Goal: Information Seeking & Learning: Learn about a topic

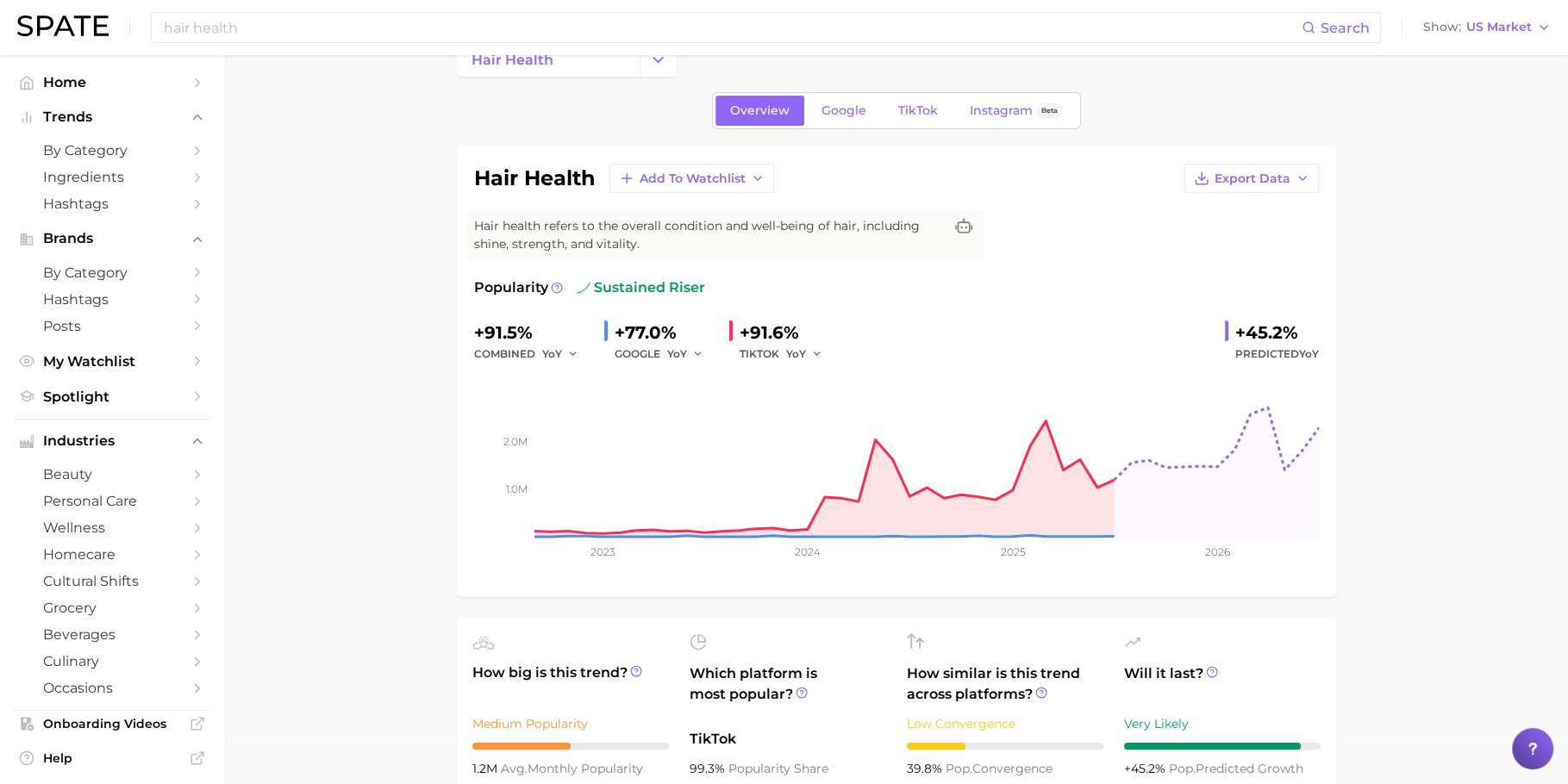
scroll to position [49, 0]
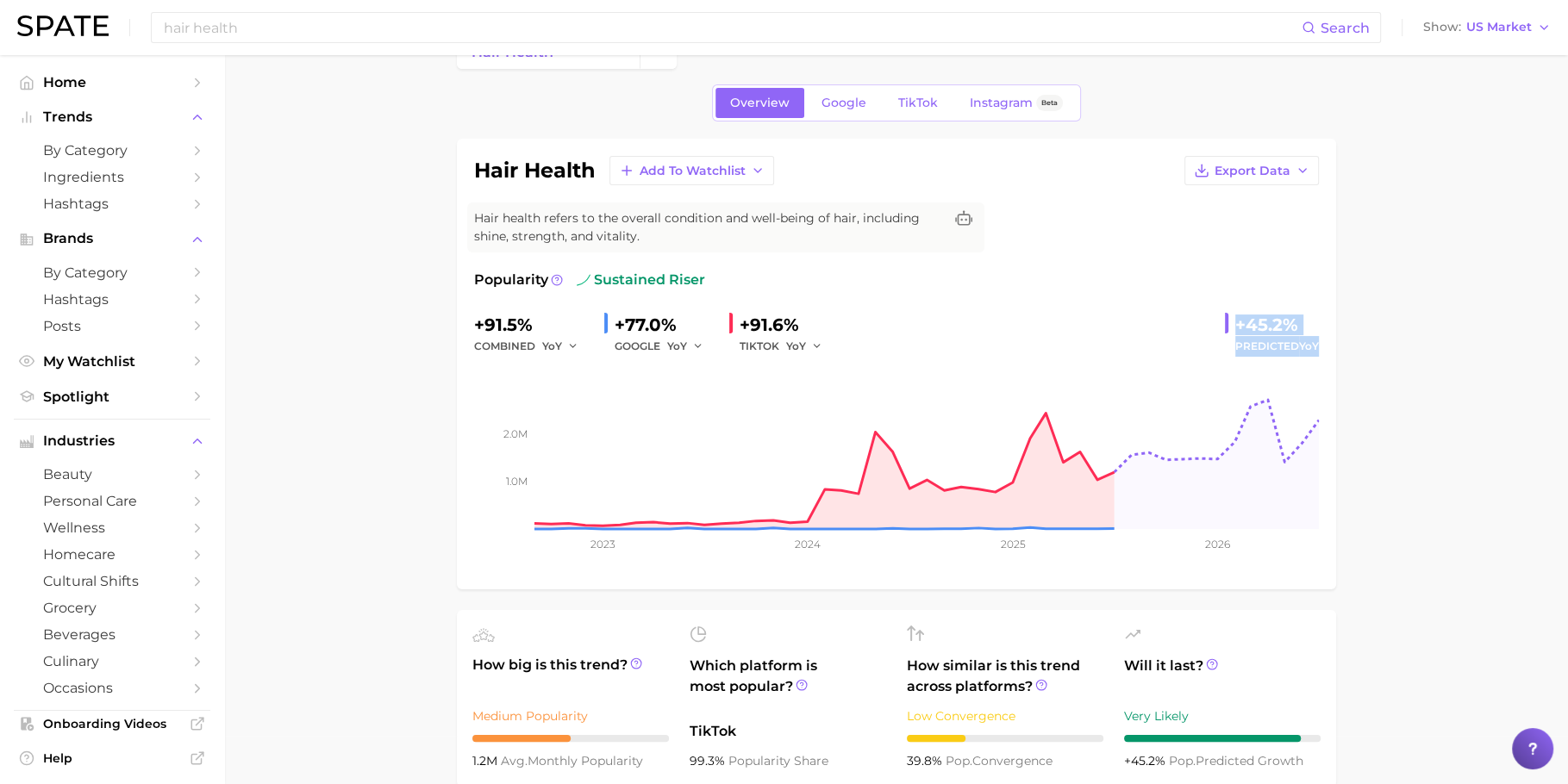
drag, startPoint x: 1235, startPoint y: 320, endPoint x: 1348, endPoint y: 338, distance: 114.4
copy div "+45.2% Predicted YoY"
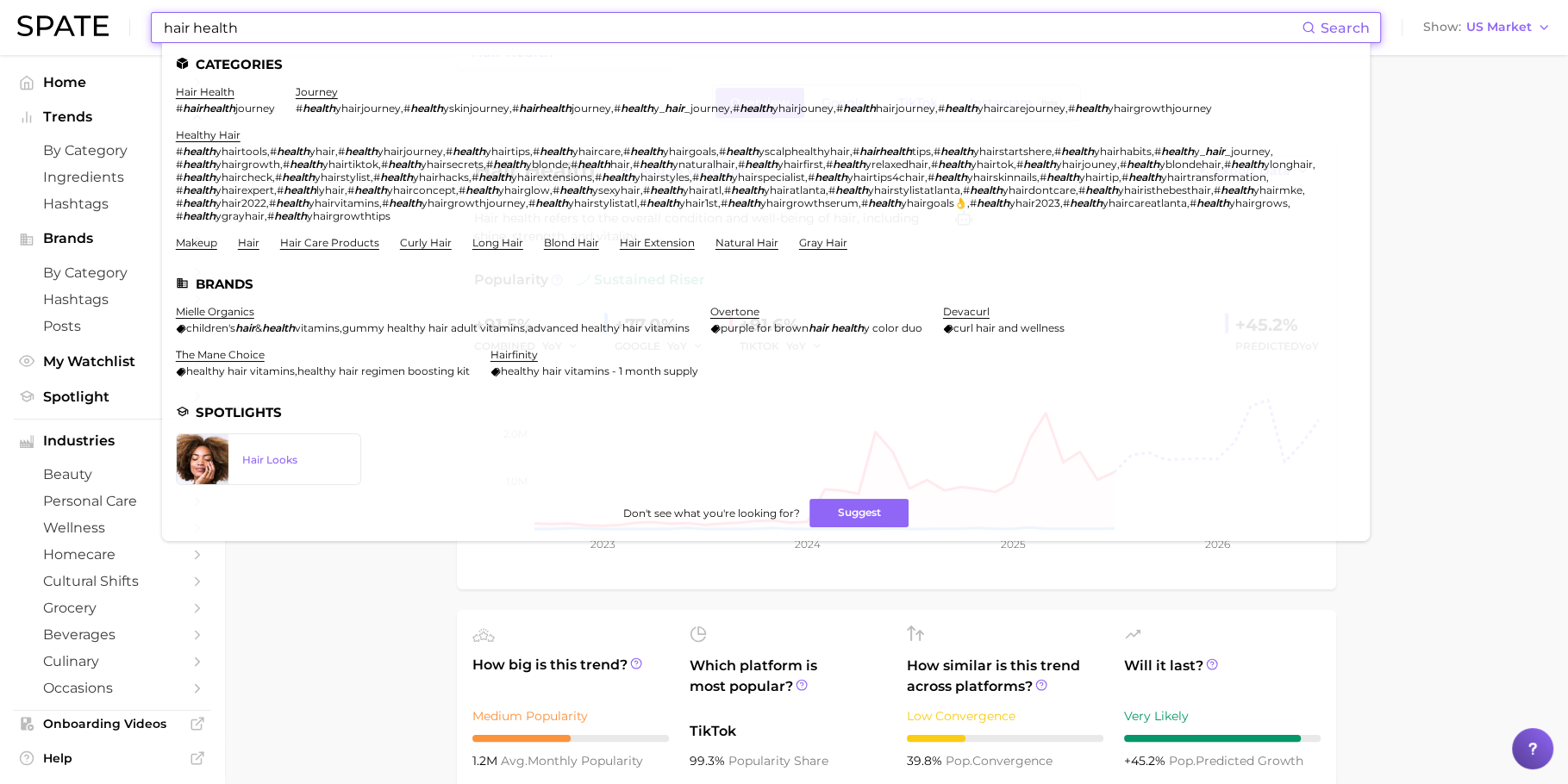
click at [794, 23] on input "hair health" at bounding box center [731, 27] width 1139 height 29
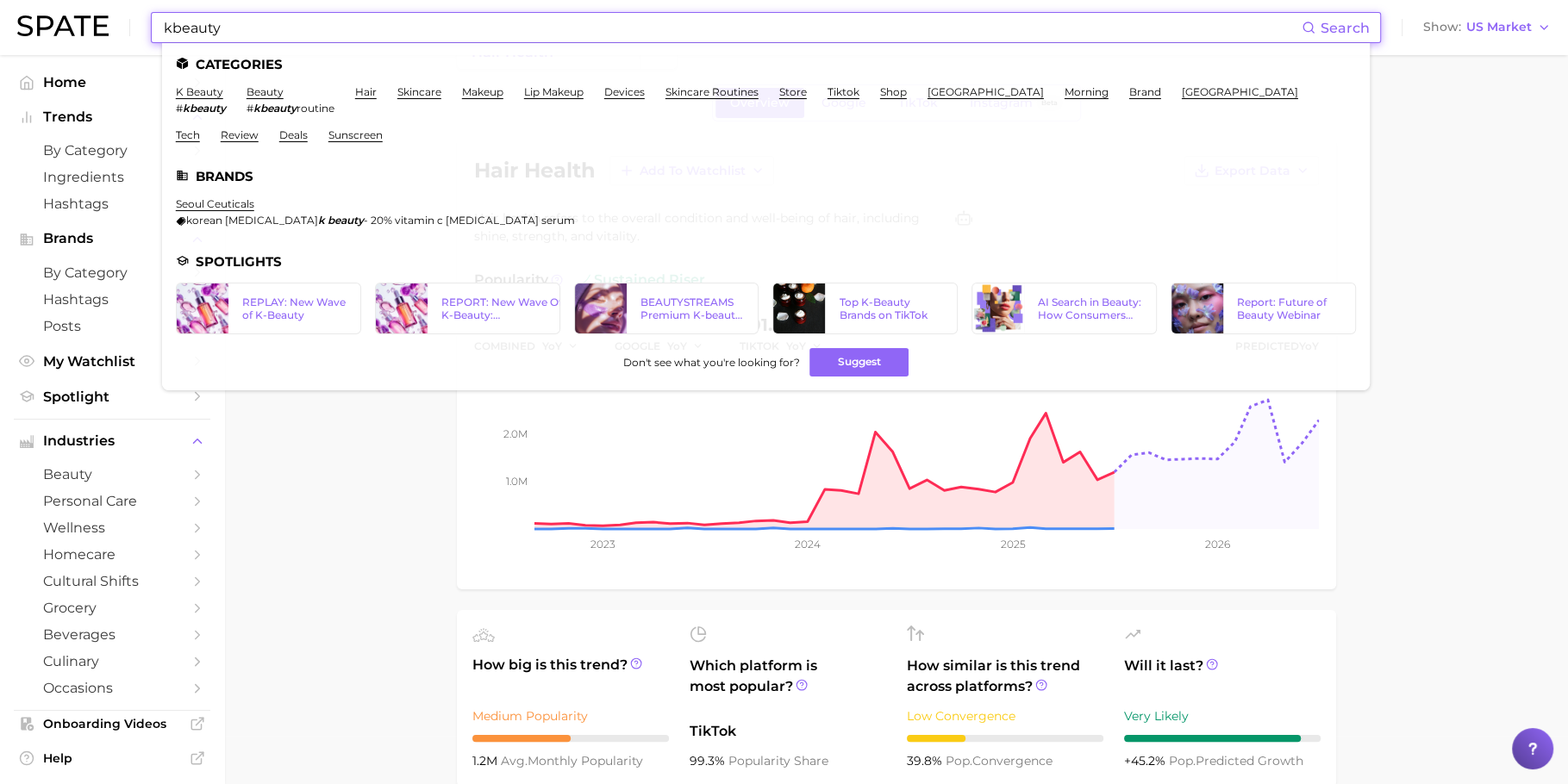
type input "kbeauty"
click at [190, 85] on ul "Categories k beauty # kbeauty beauty # kbeauty routine hair skincare makeup lip…" at bounding box center [766, 216] width 1208 height 347
click at [192, 96] on link "k beauty" at bounding box center [200, 92] width 48 height 13
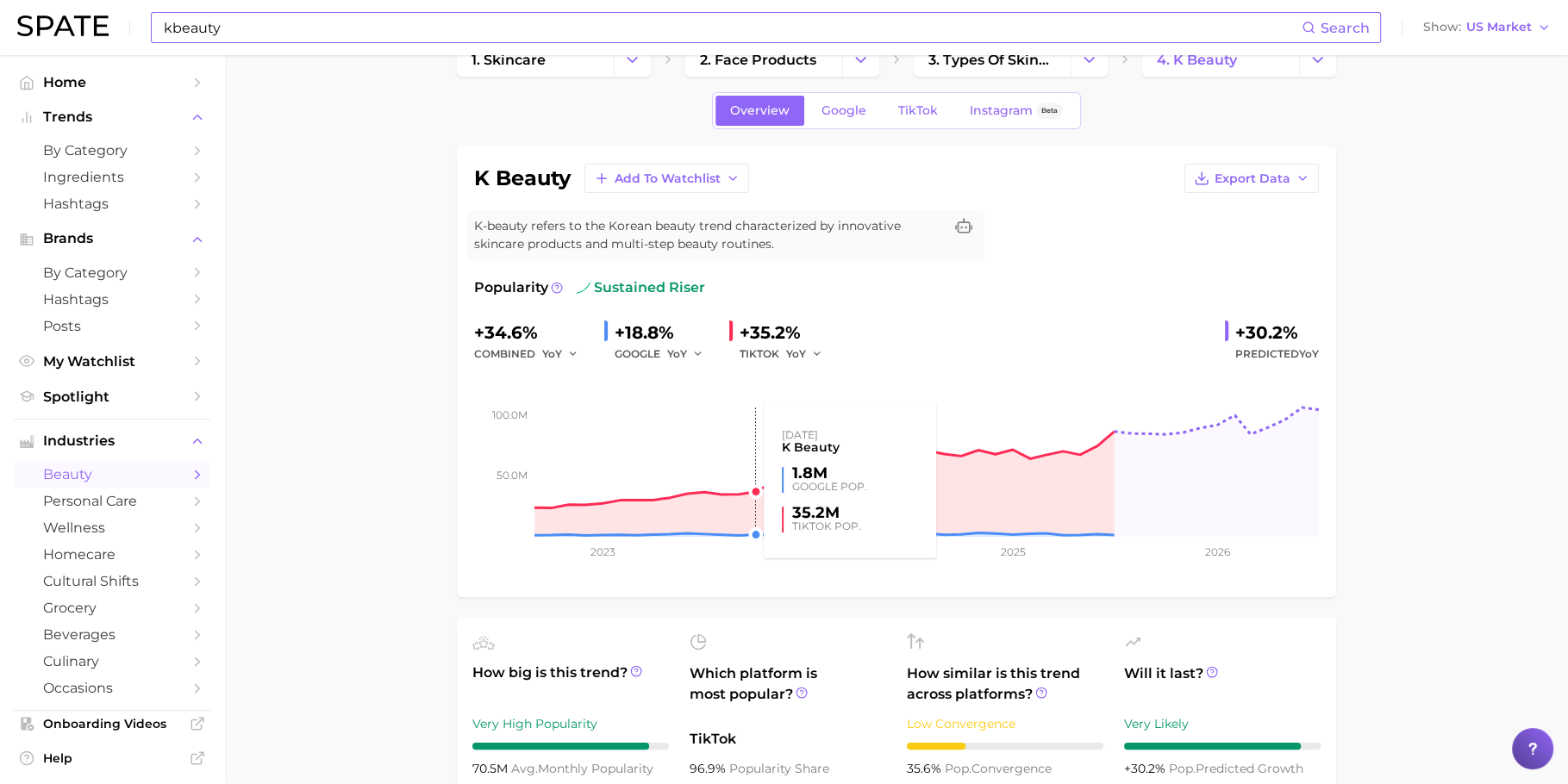
scroll to position [50, 0]
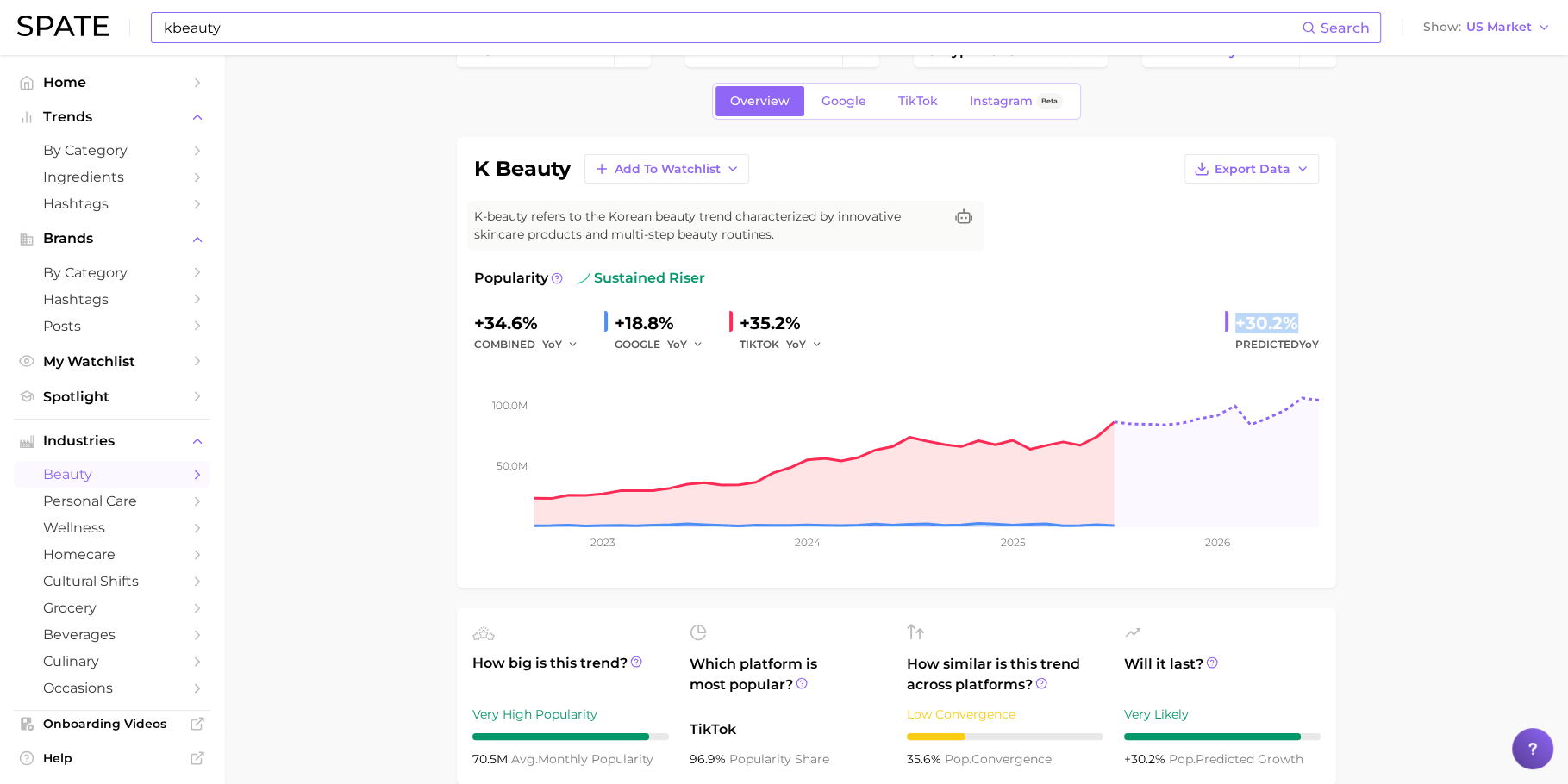
drag, startPoint x: 1235, startPoint y: 318, endPoint x: 1344, endPoint y: 318, distance: 109.0
copy div "+30.2%"
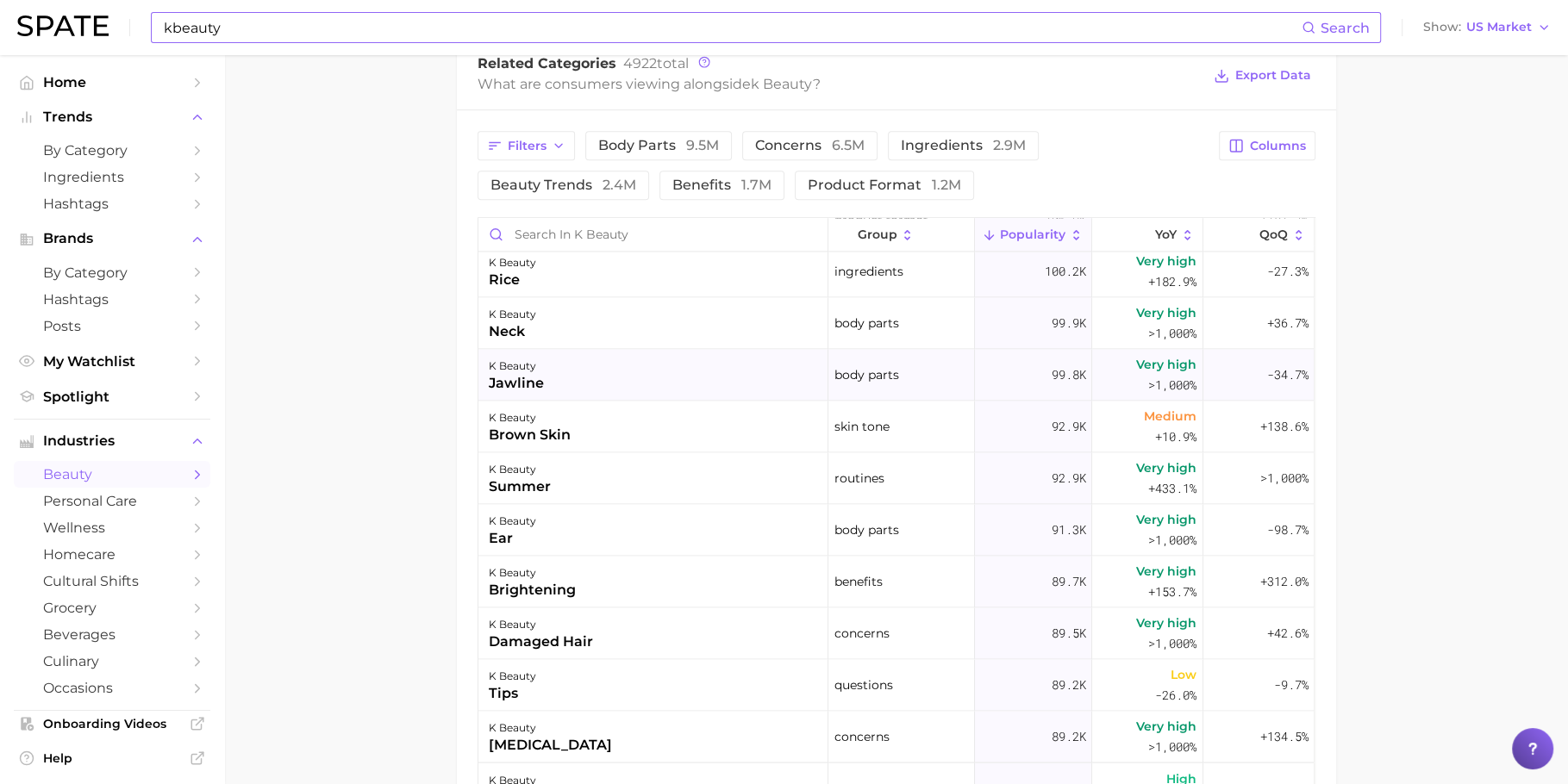
scroll to position [2599, 0]
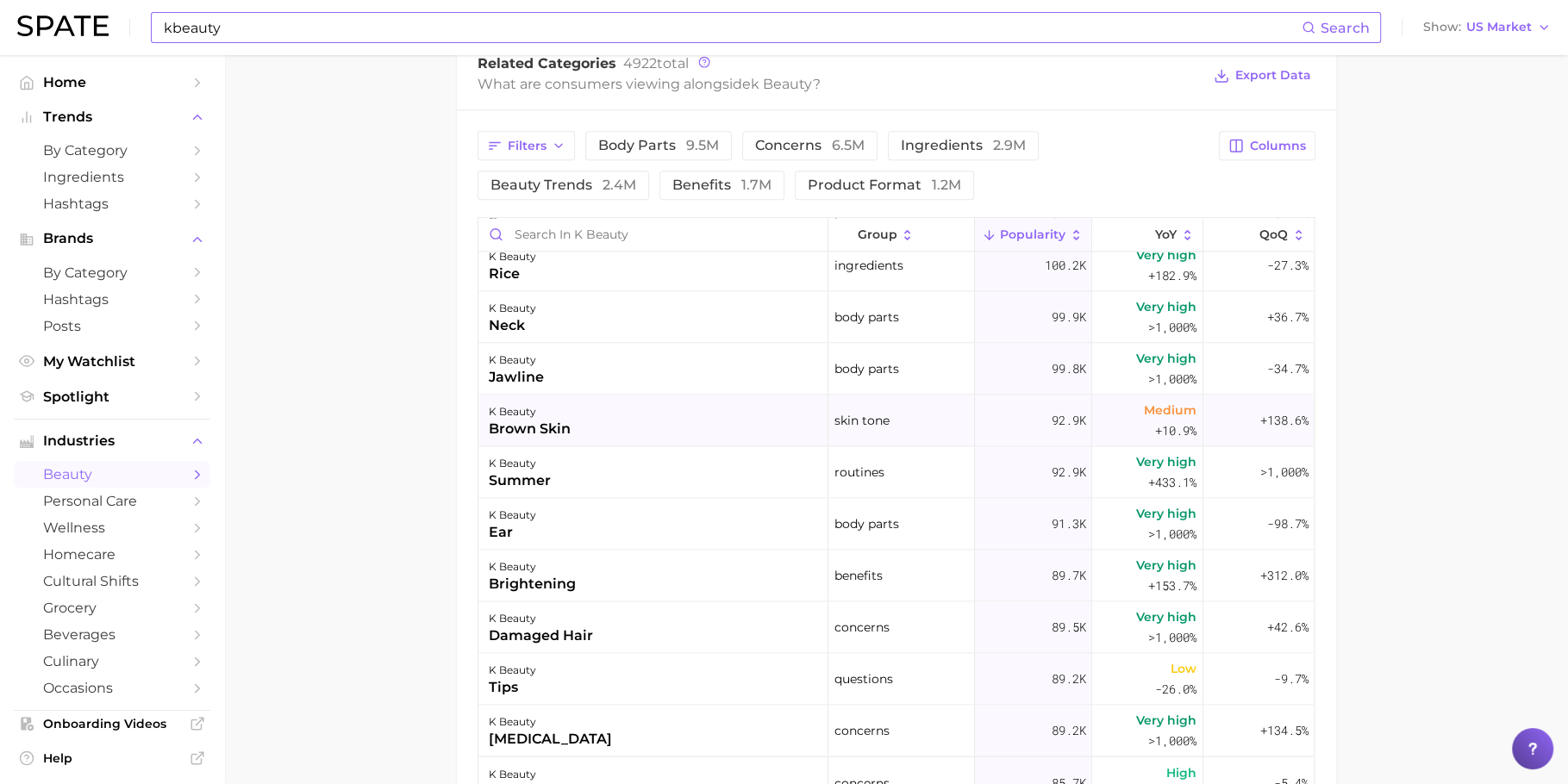
click at [778, 412] on div "k beauty brown skin" at bounding box center [654, 421] width 350 height 52
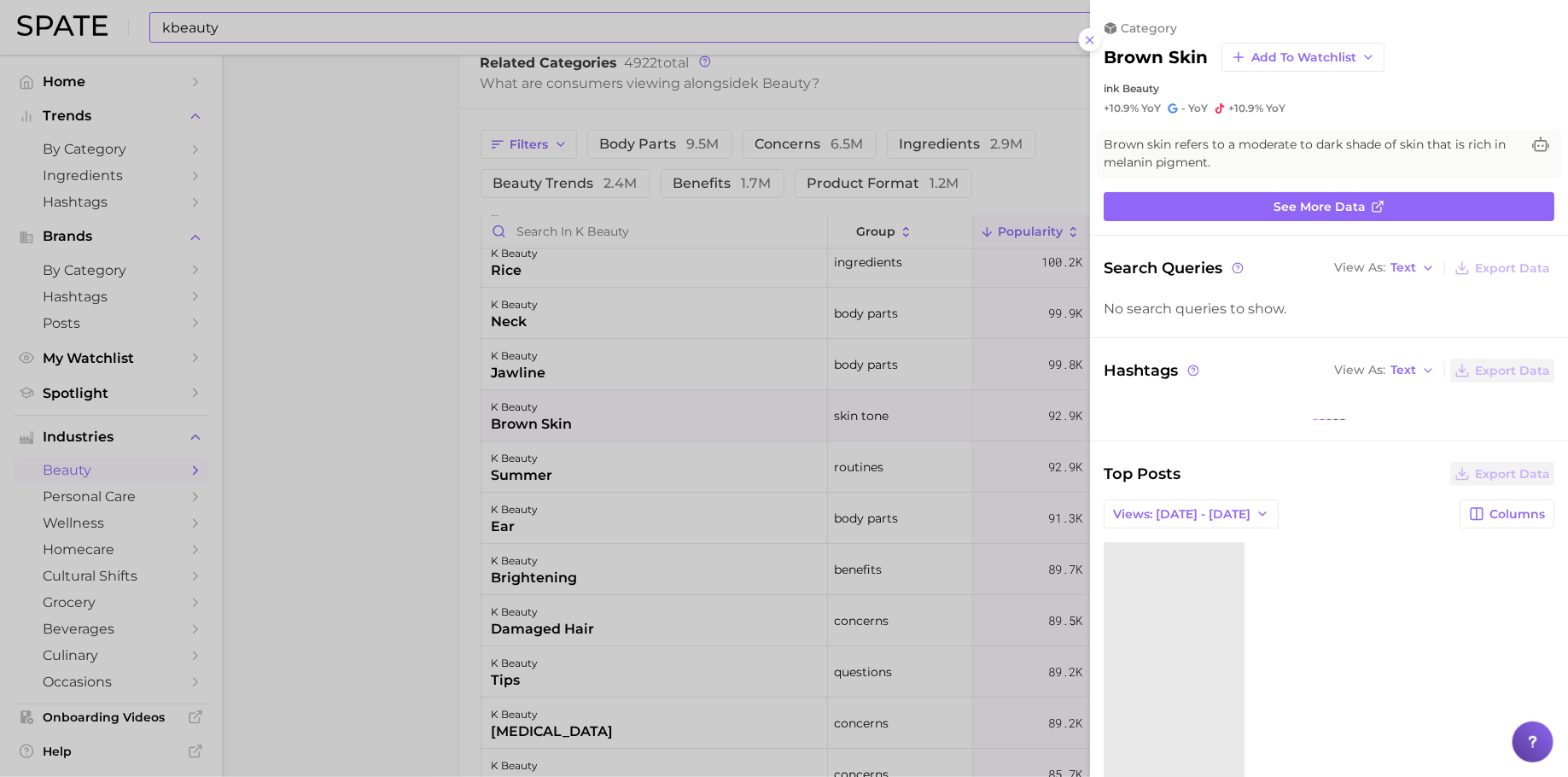
click at [771, 408] on div at bounding box center [784, 388] width 1568 height 777
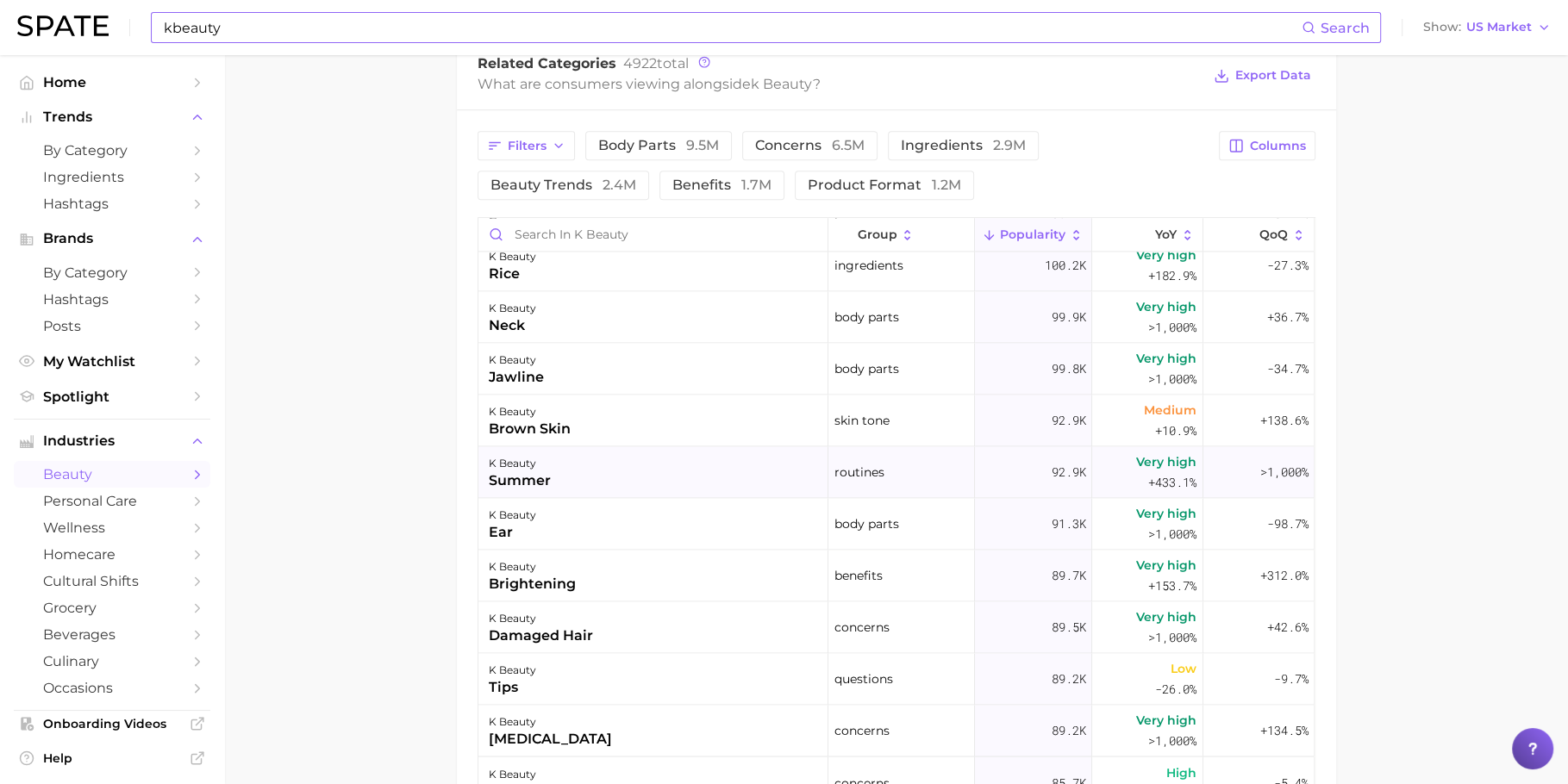
click at [770, 456] on div "k beauty summer" at bounding box center [654, 473] width 350 height 52
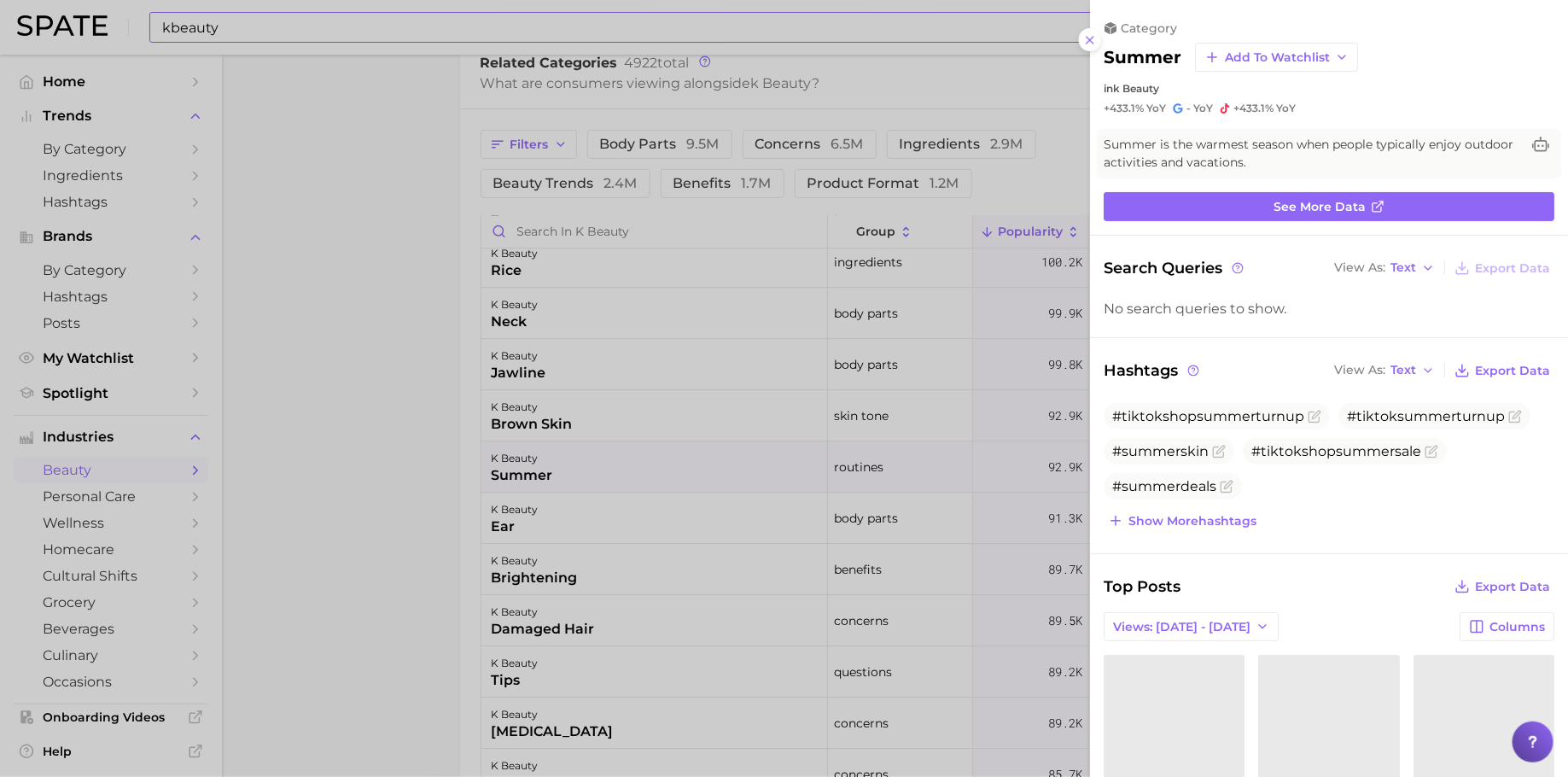
click at [981, 521] on div at bounding box center [784, 388] width 1568 height 777
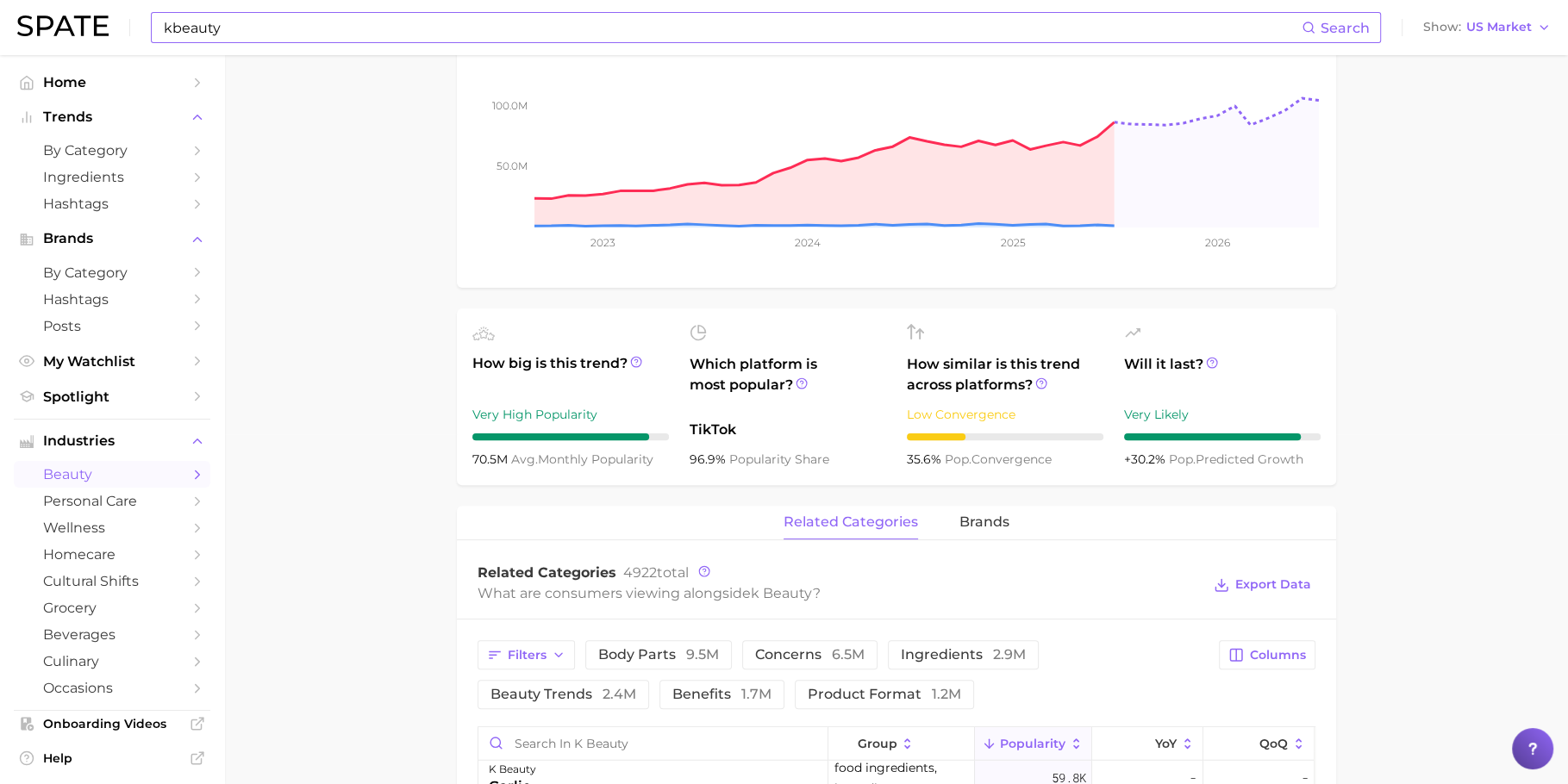
scroll to position [403, 0]
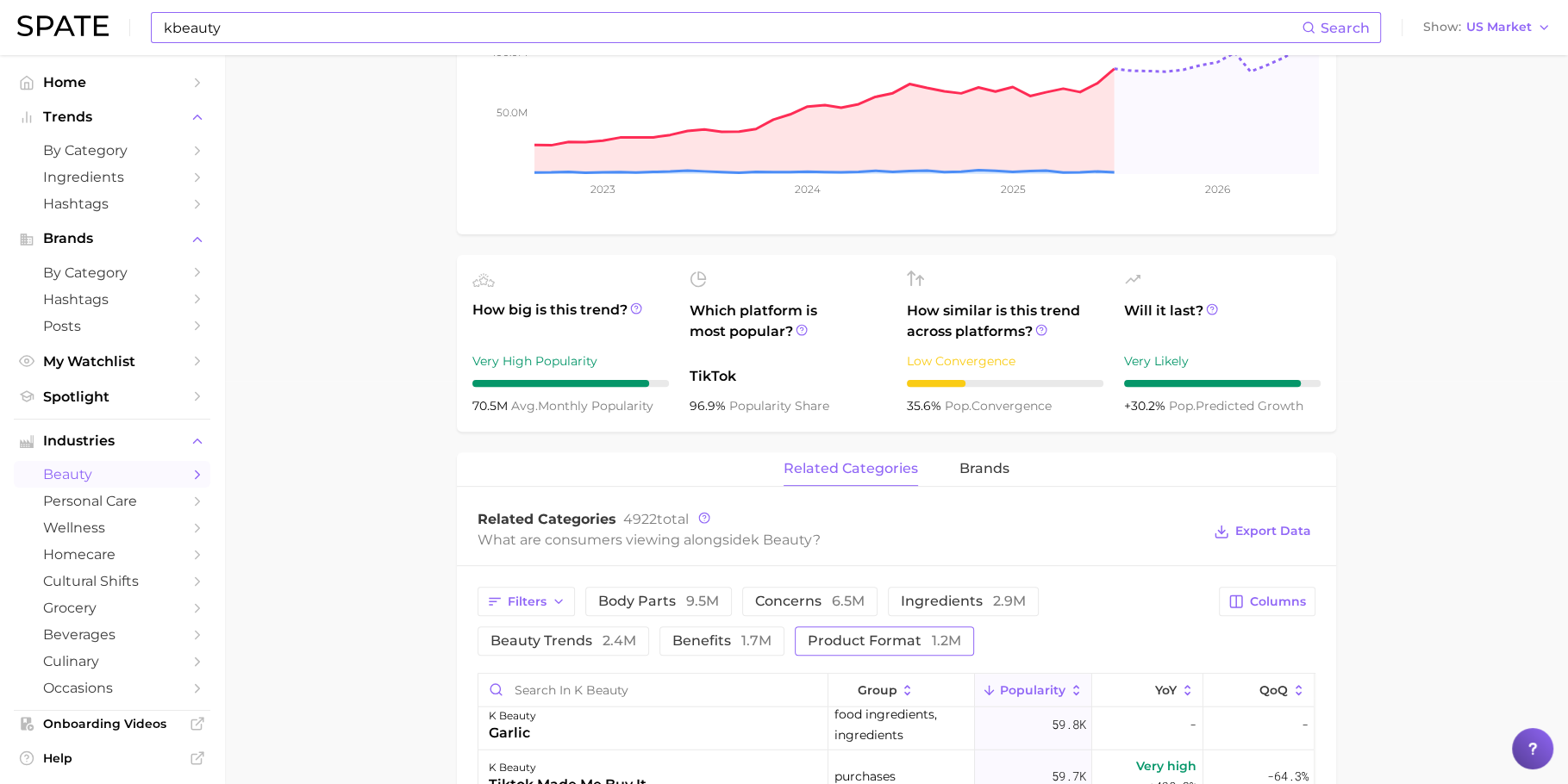
click at [832, 635] on span "product format 1.2m" at bounding box center [884, 642] width 153 height 14
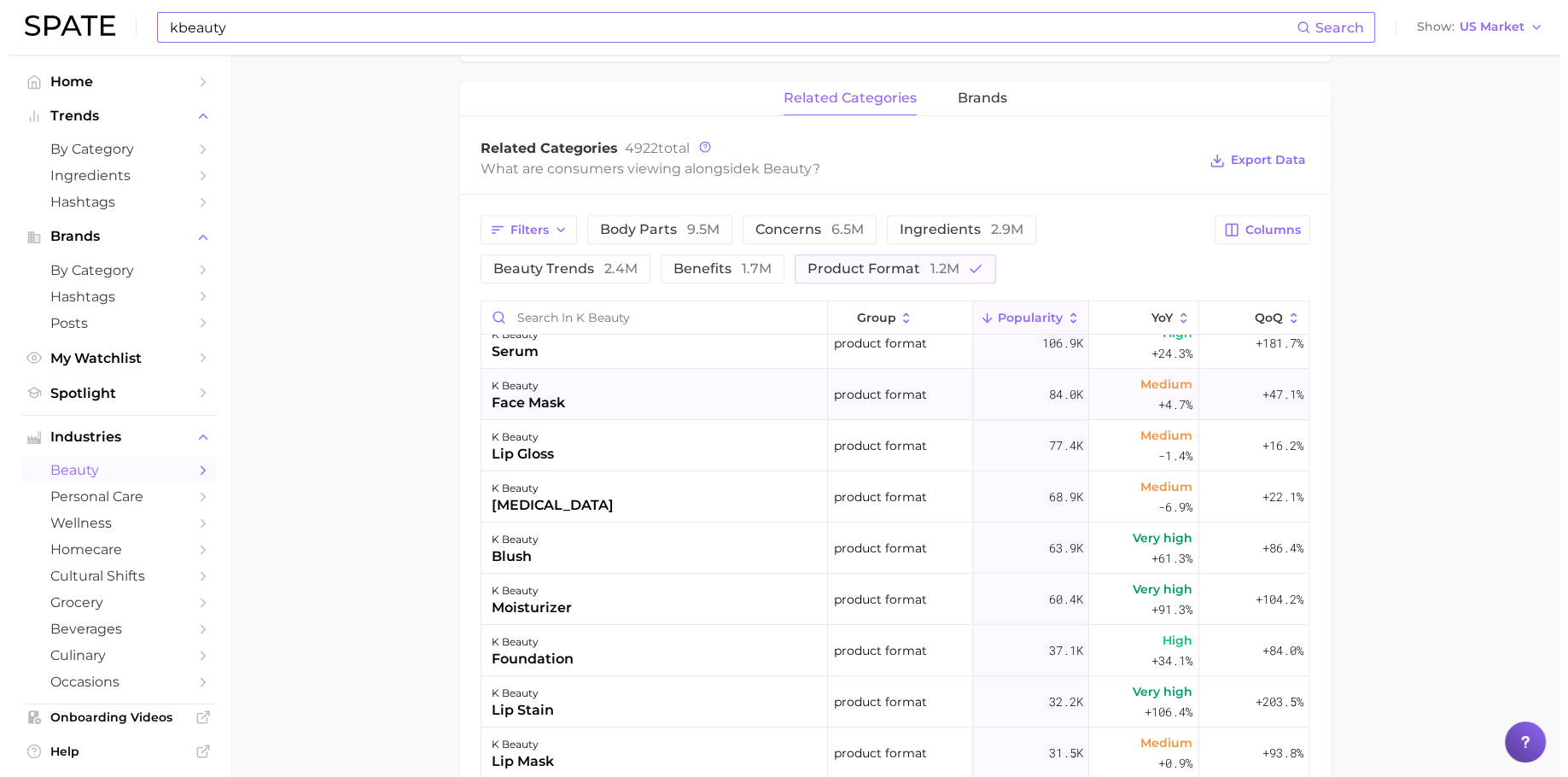
scroll to position [106, 0]
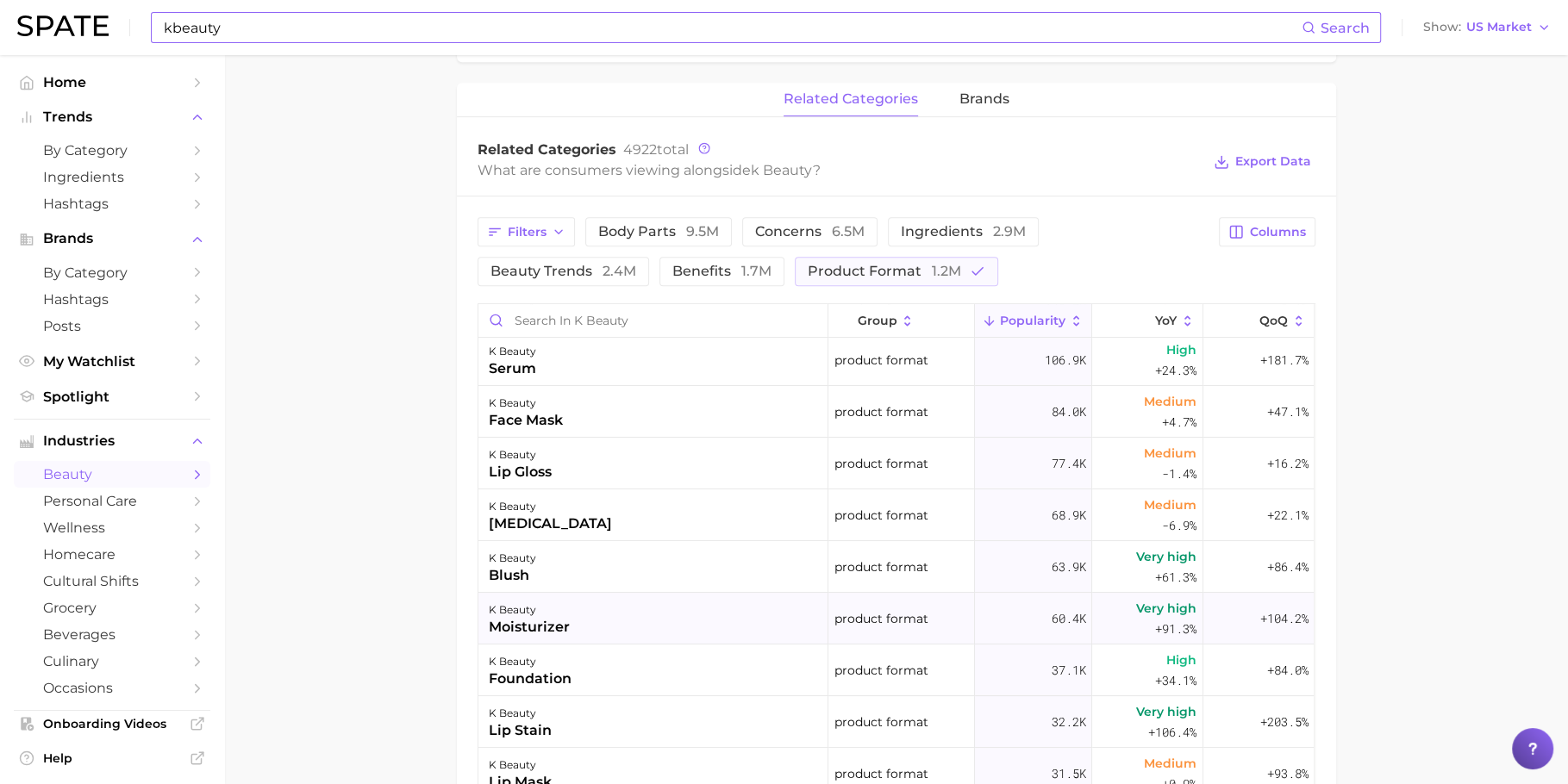
click at [621, 637] on div "k beauty moisturizer" at bounding box center [654, 619] width 350 height 52
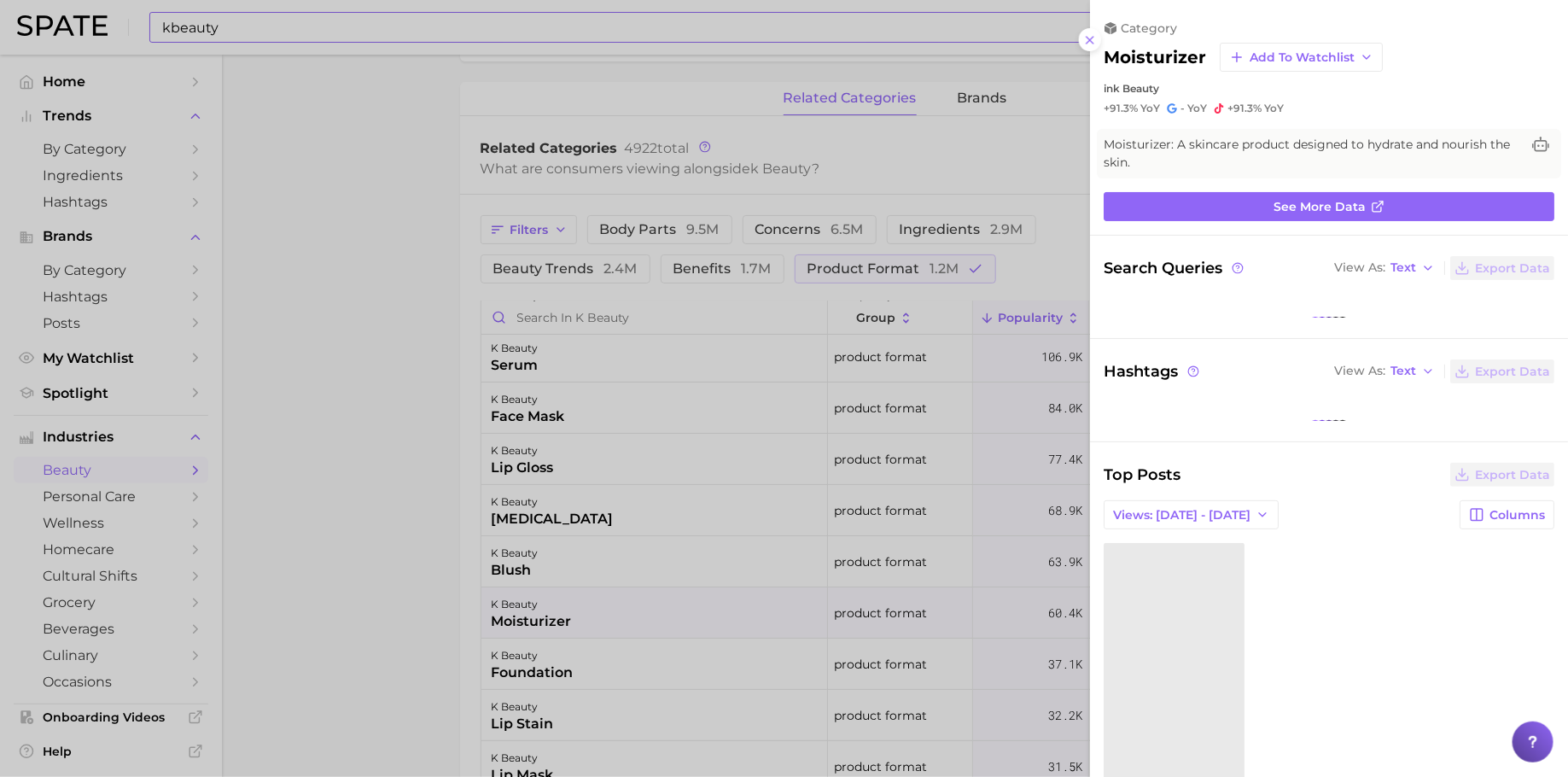
click at [617, 662] on div at bounding box center [784, 388] width 1568 height 777
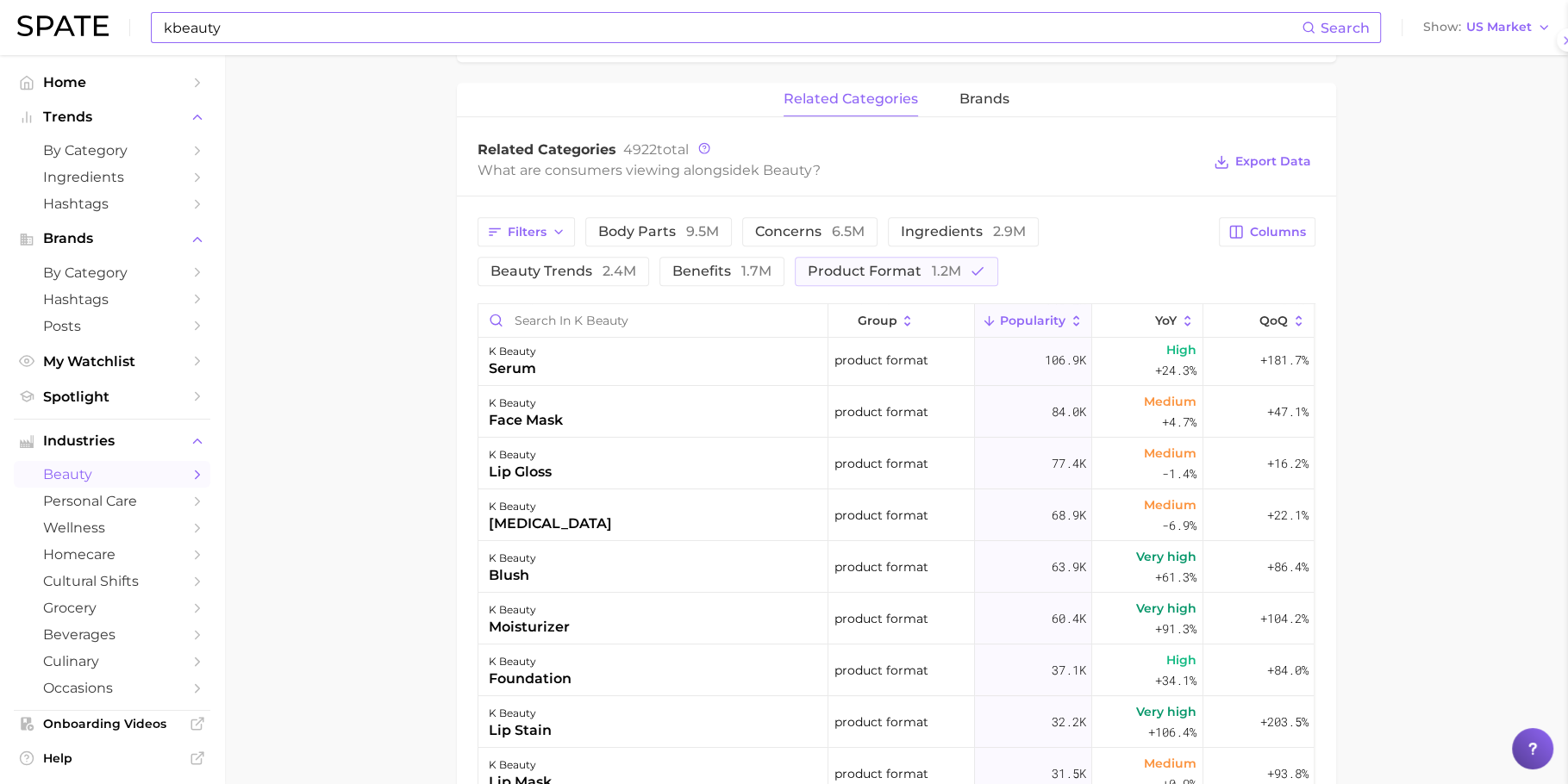
click at [637, 668] on div "k beauty foundation" at bounding box center [654, 671] width 350 height 52
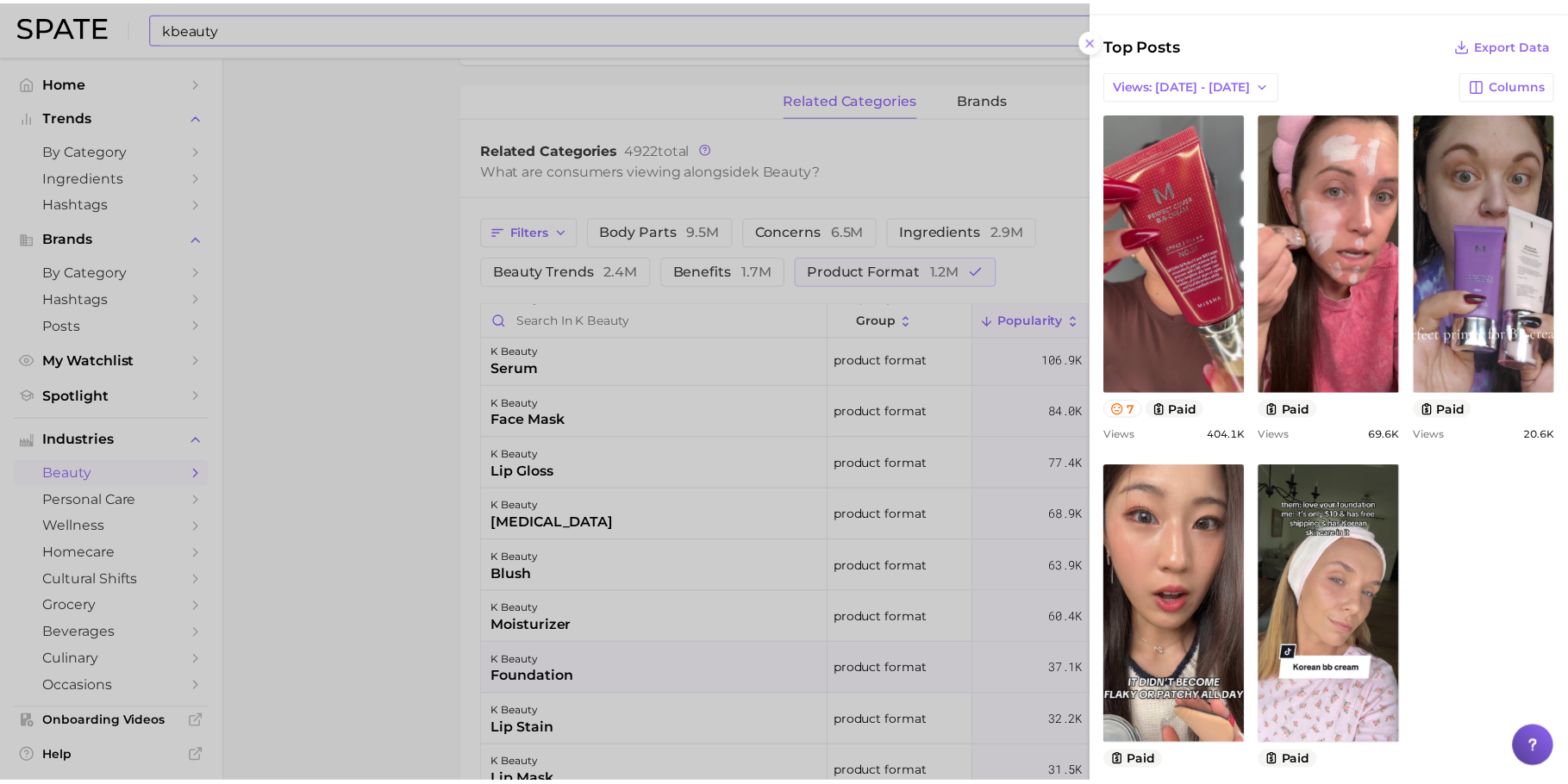
scroll to position [759, 0]
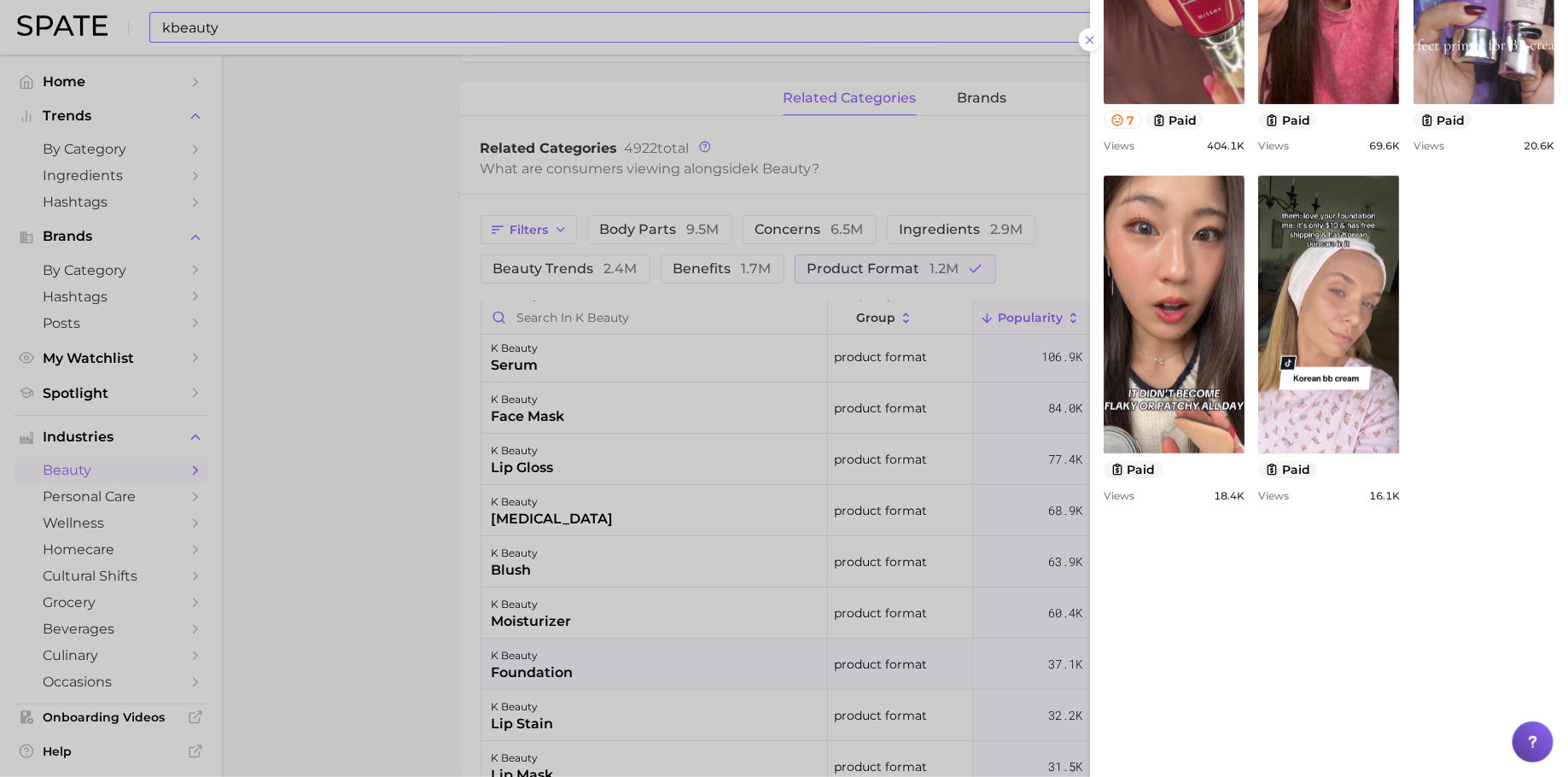
click at [914, 535] on div at bounding box center [784, 388] width 1568 height 777
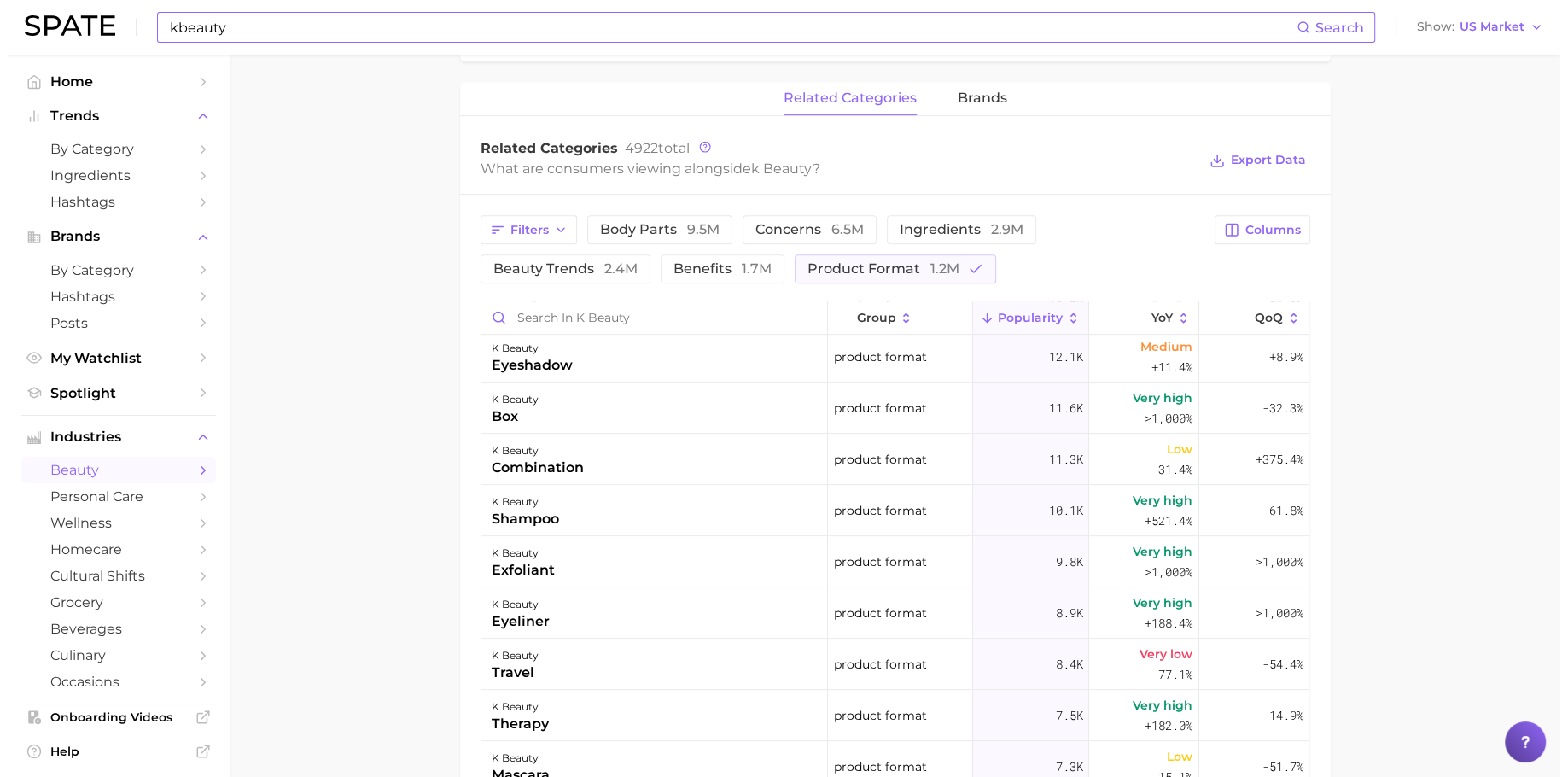
scroll to position [878, 0]
click at [763, 514] on div "k beauty shampoo" at bounding box center [648, 509] width 347 height 51
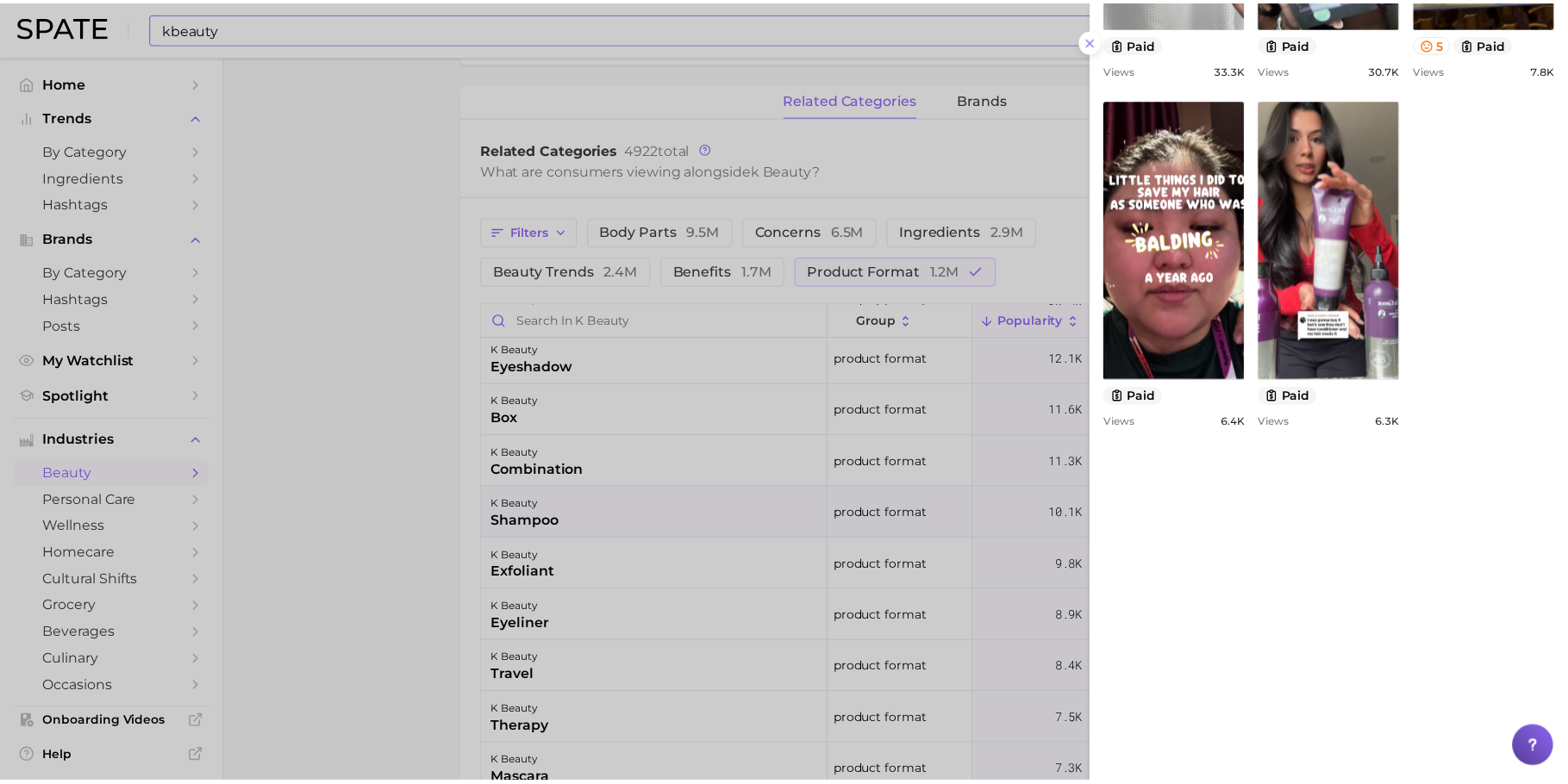
scroll to position [837, 0]
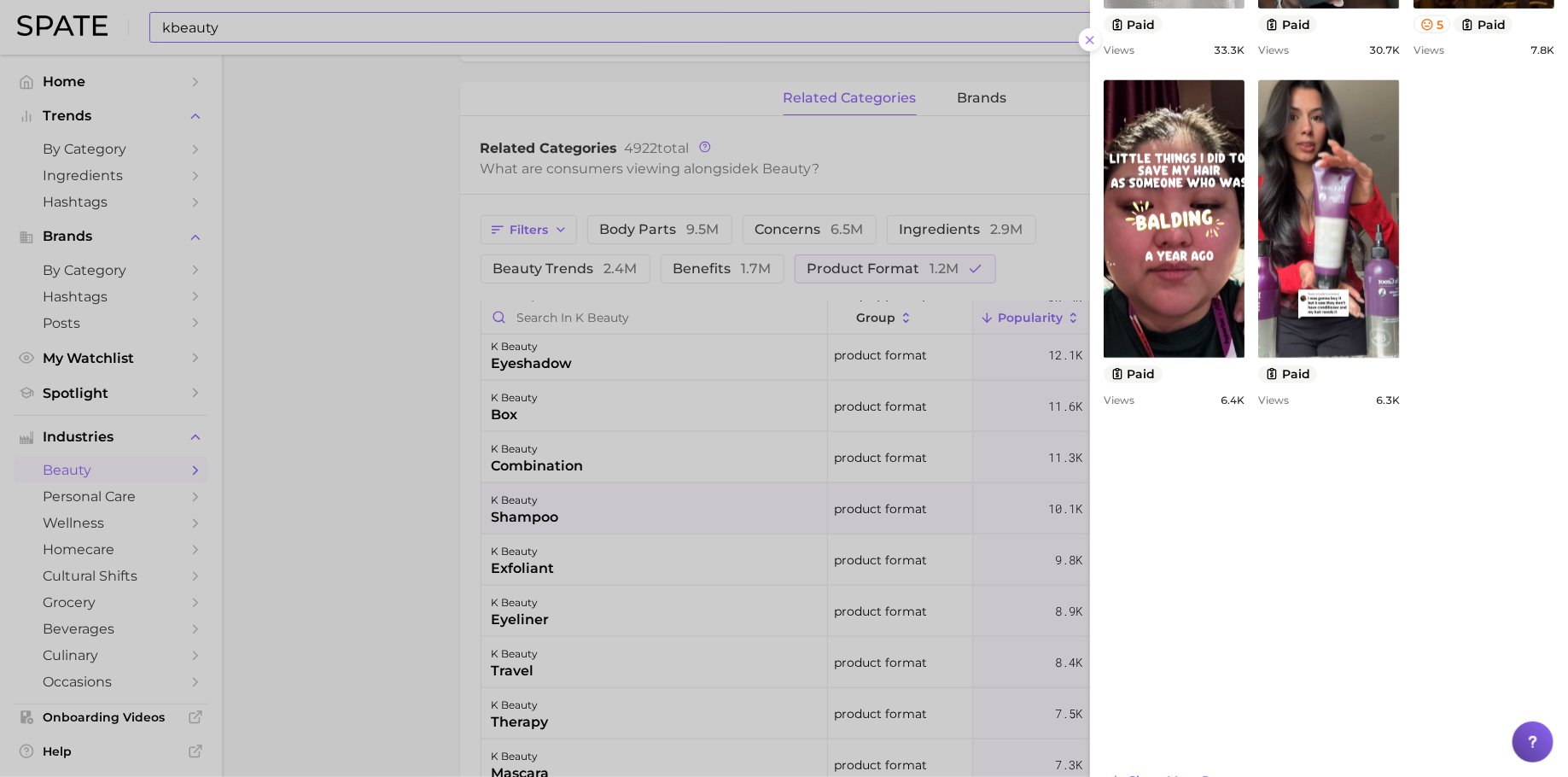
click at [808, 529] on div at bounding box center [784, 388] width 1568 height 777
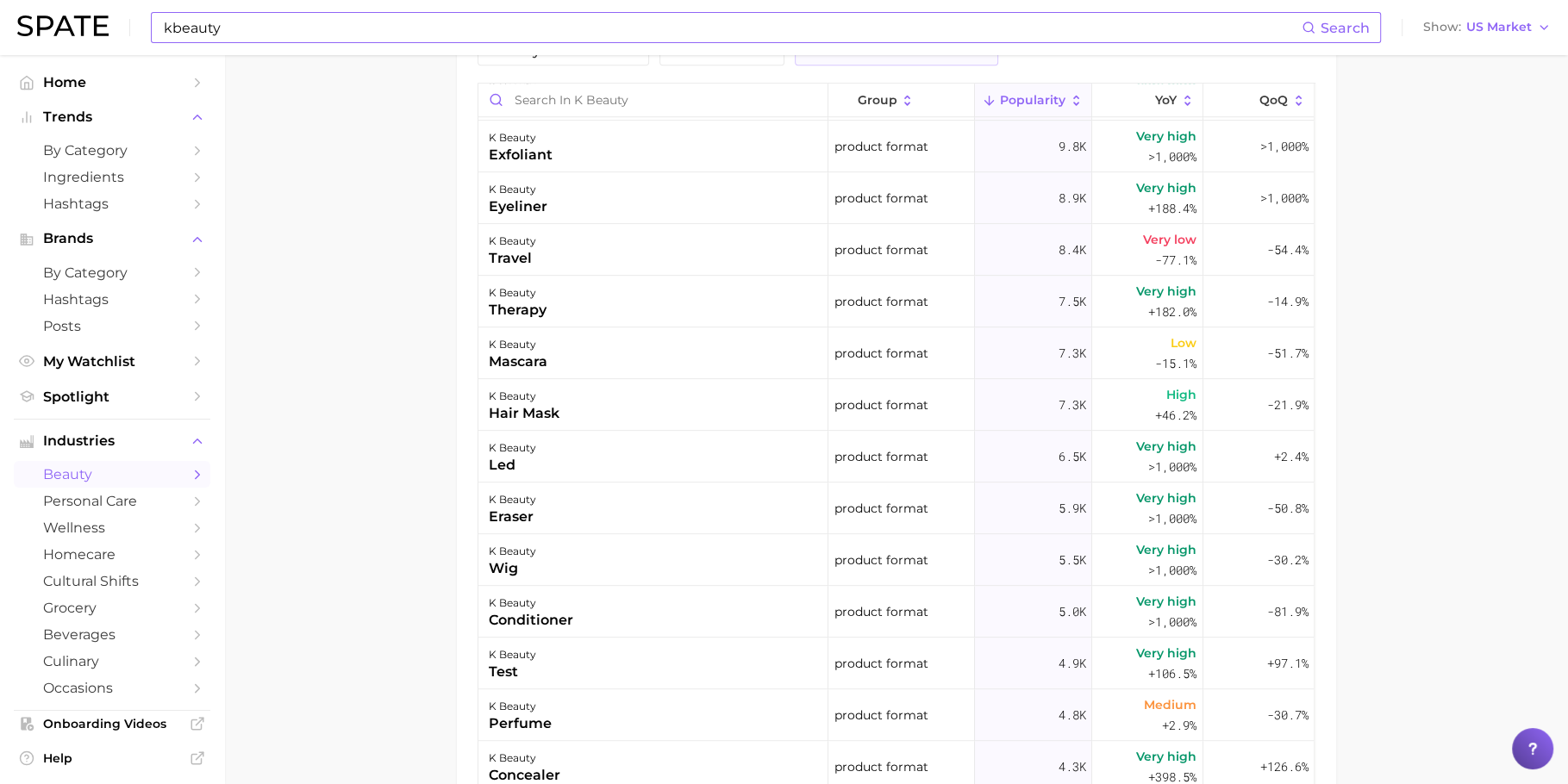
scroll to position [1084, 0]
click at [654, 106] on input "Search in k beauty" at bounding box center [653, 99] width 349 height 33
type input "body"
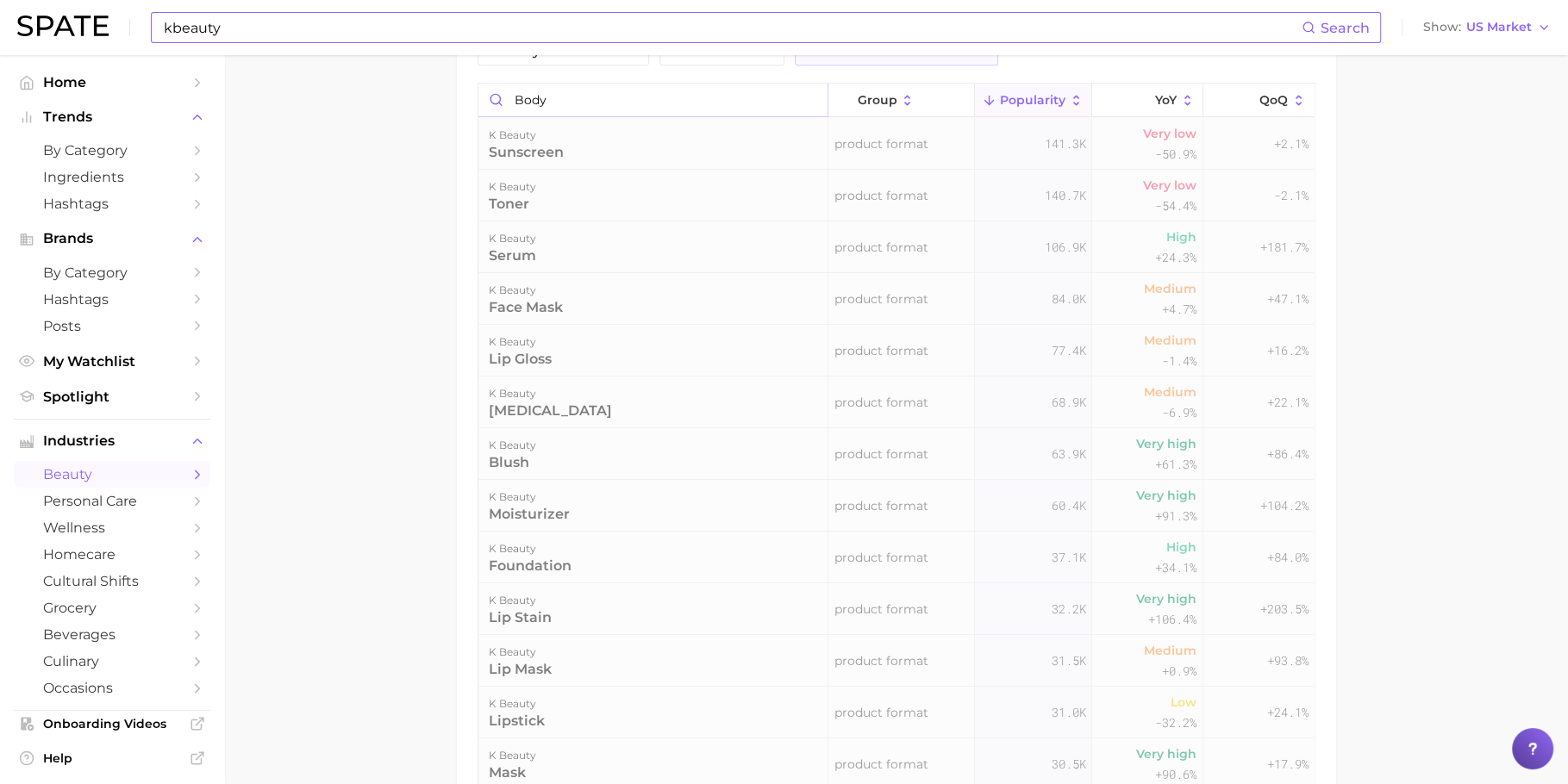
scroll to position [831, 0]
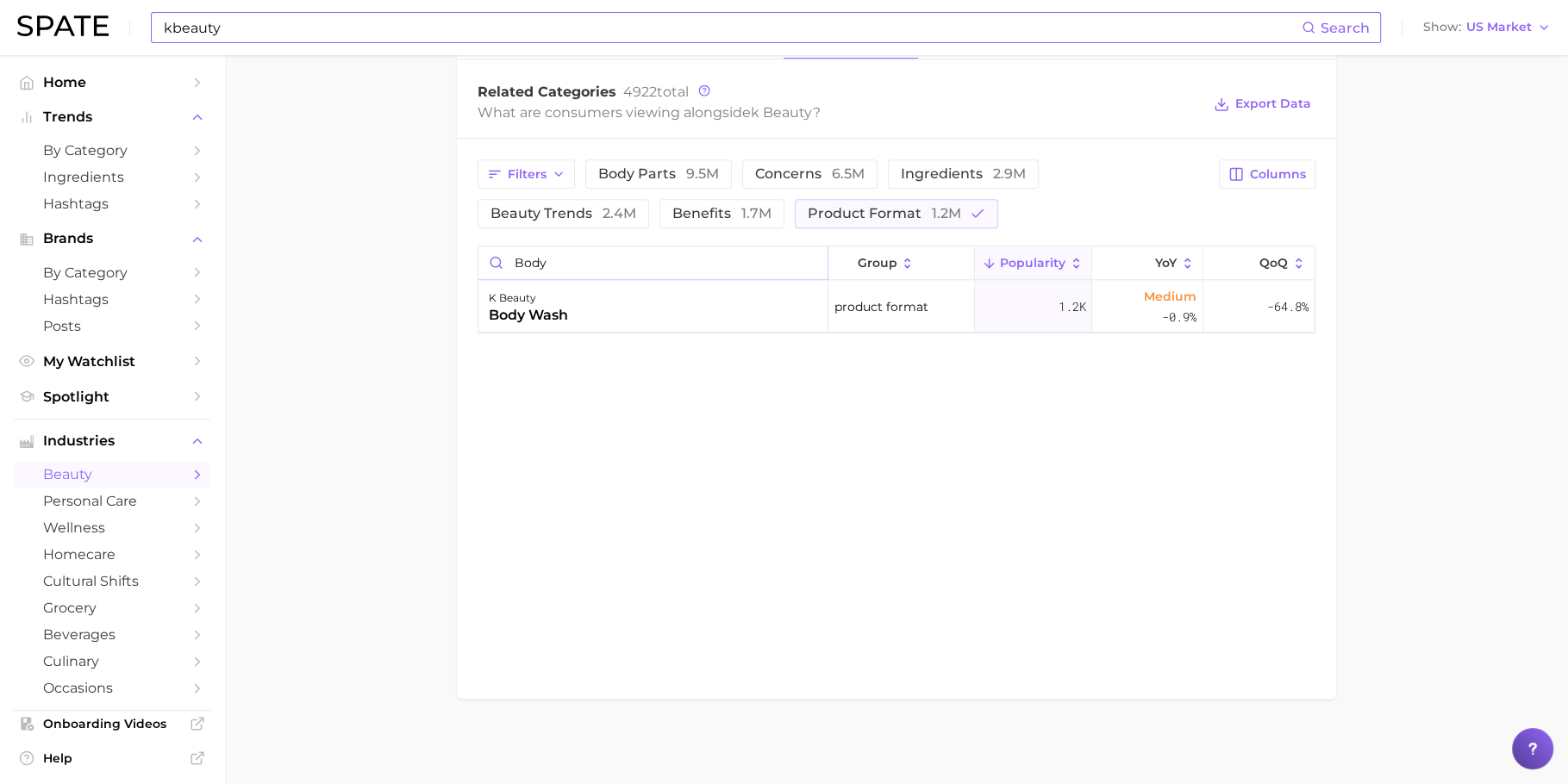
click at [812, 261] on input "body" at bounding box center [653, 263] width 349 height 33
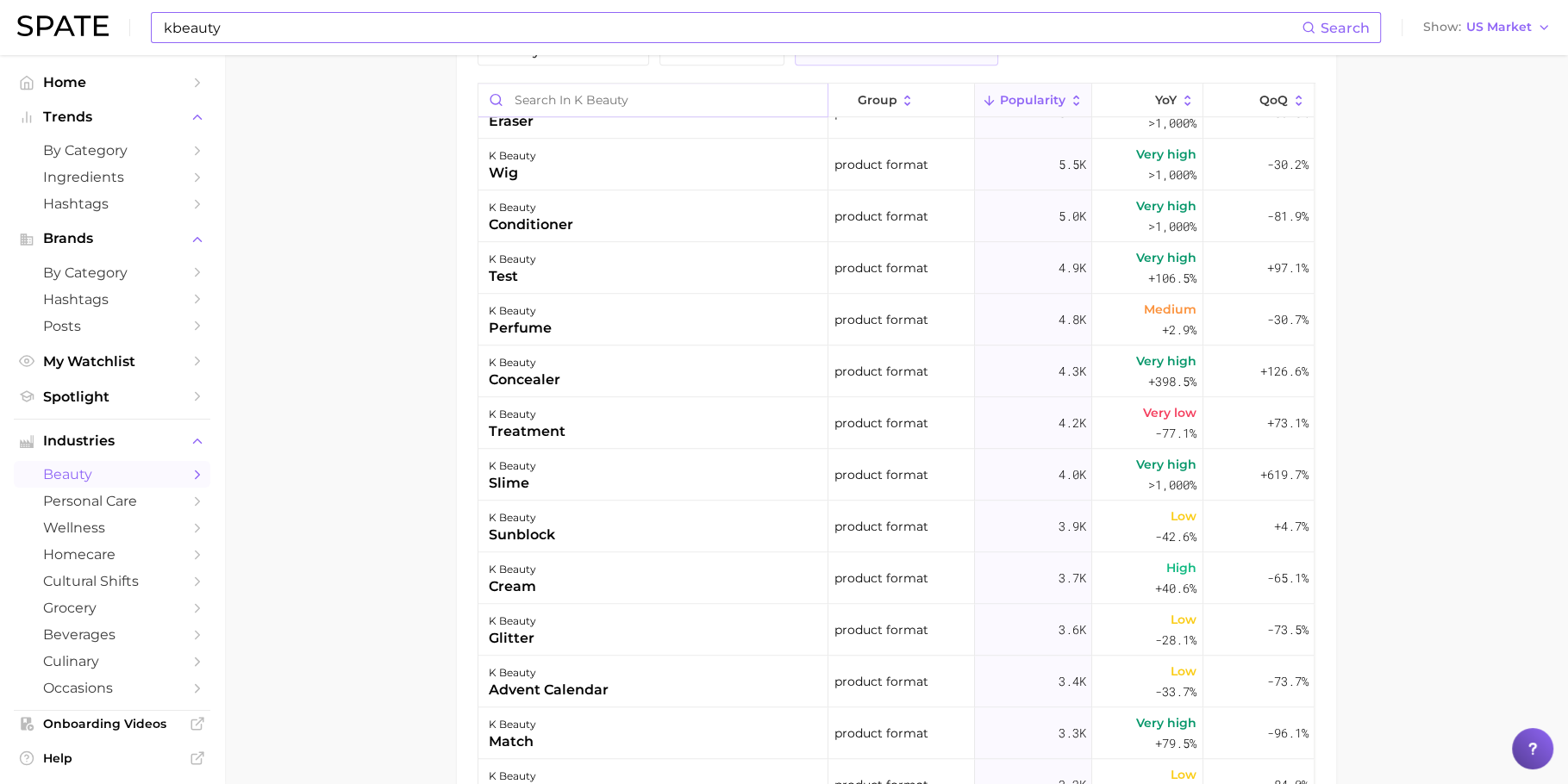
scroll to position [1491, 0]
